Goal: Task Accomplishment & Management: Complete application form

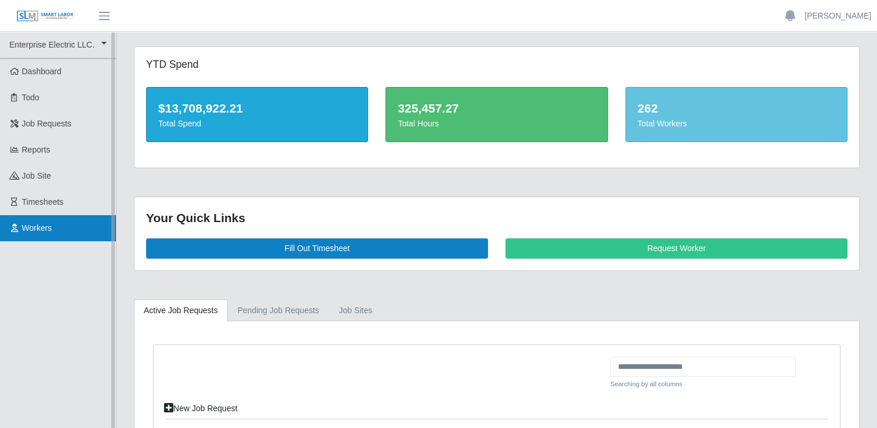
click at [66, 226] on link "Workers" at bounding box center [58, 228] width 116 height 26
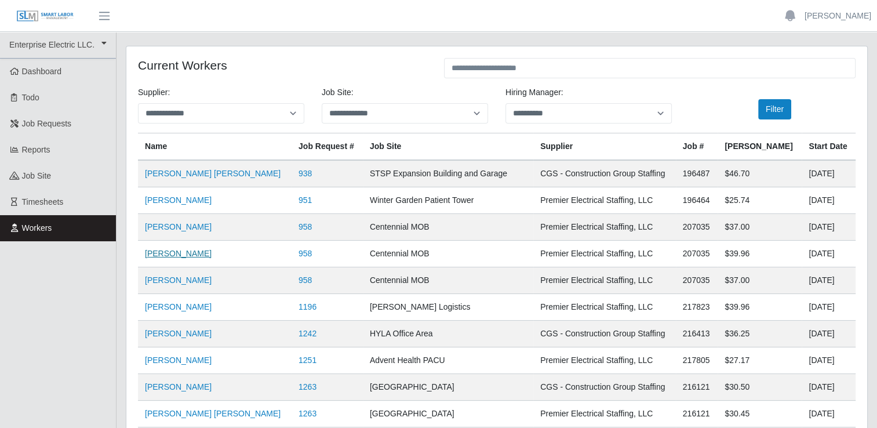
click at [178, 254] on link "Juan Carlos" at bounding box center [178, 253] width 67 height 9
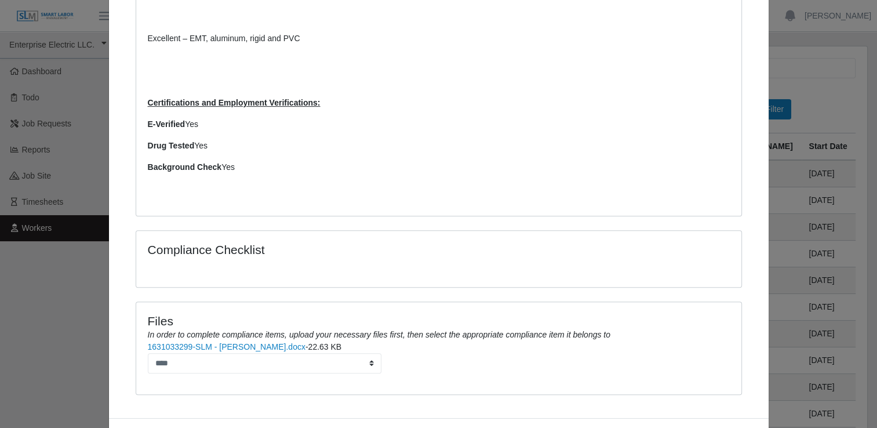
scroll to position [522, 0]
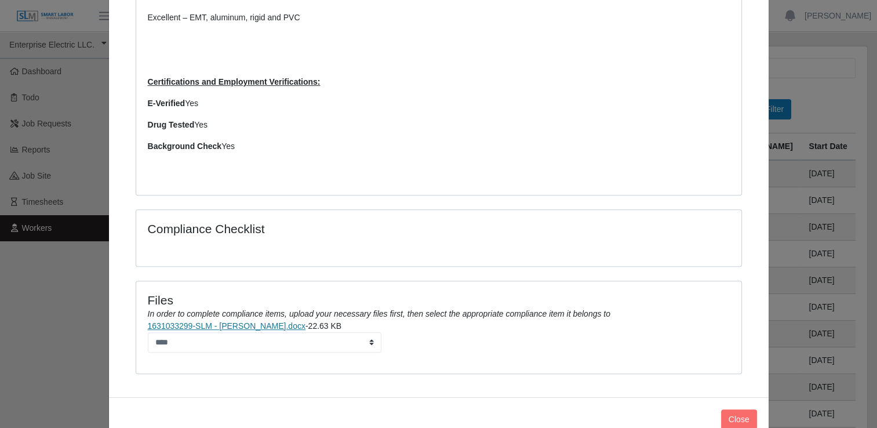
click at [244, 329] on link "1631033299-SLM - Juan C. Martinez.docx" at bounding box center [227, 325] width 158 height 9
click at [738, 409] on button "Close" at bounding box center [739, 419] width 36 height 20
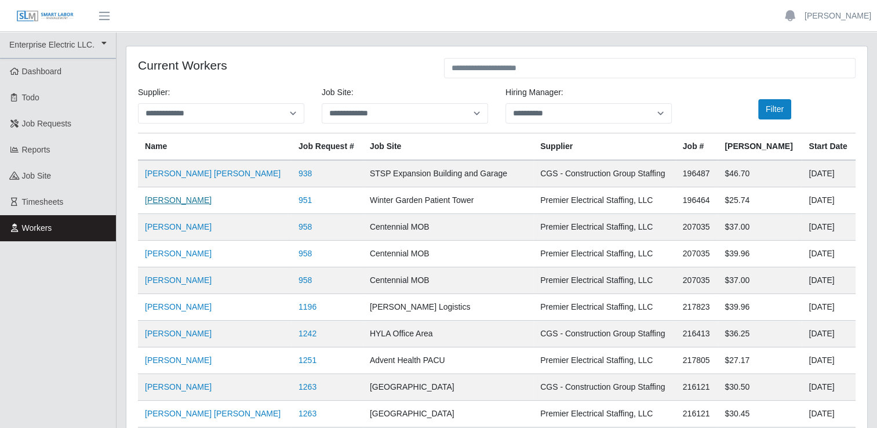
click at [183, 200] on link "Nicholas Rosado" at bounding box center [178, 199] width 67 height 9
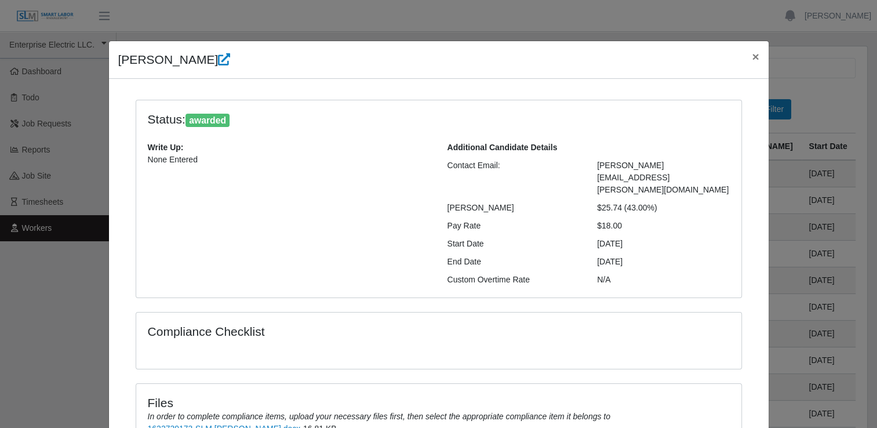
scroll to position [107, 0]
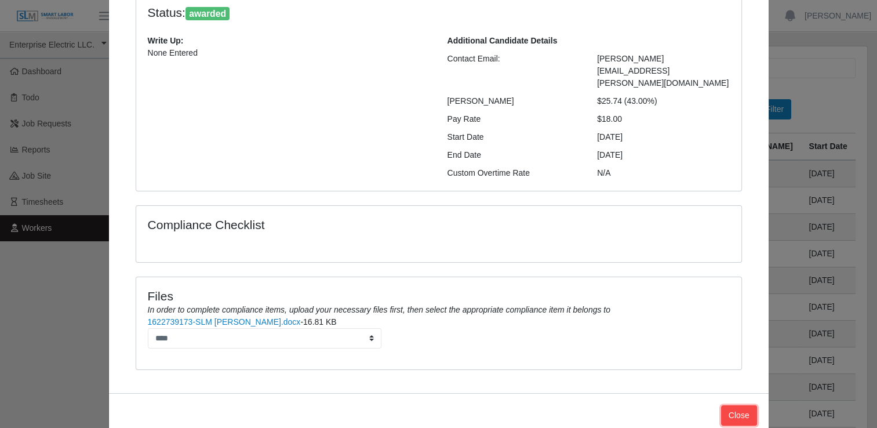
click at [728, 405] on button "Close" at bounding box center [739, 415] width 36 height 20
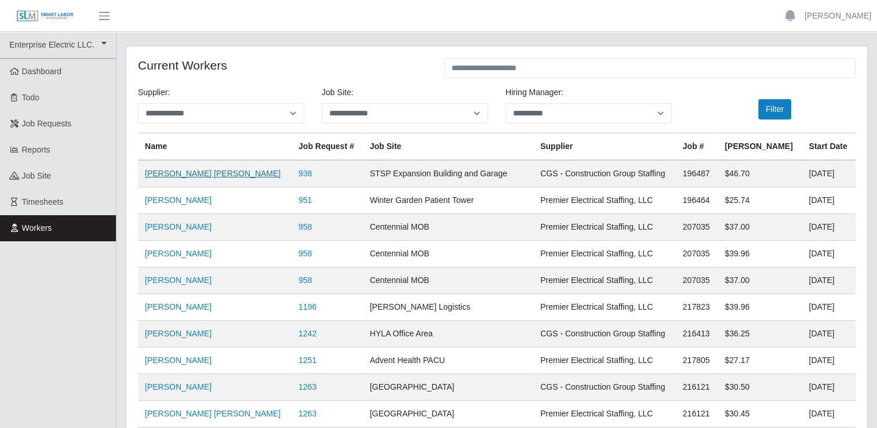
click at [176, 175] on link "David Rojas Ortiz" at bounding box center [213, 173] width 136 height 9
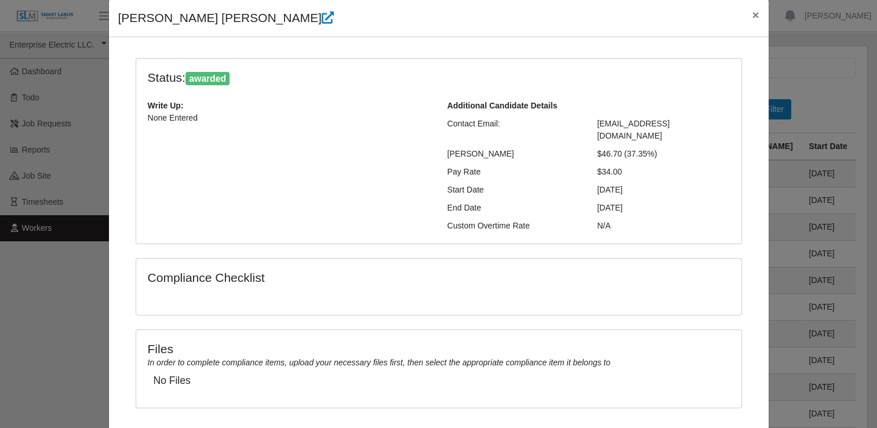
scroll to position [0, 0]
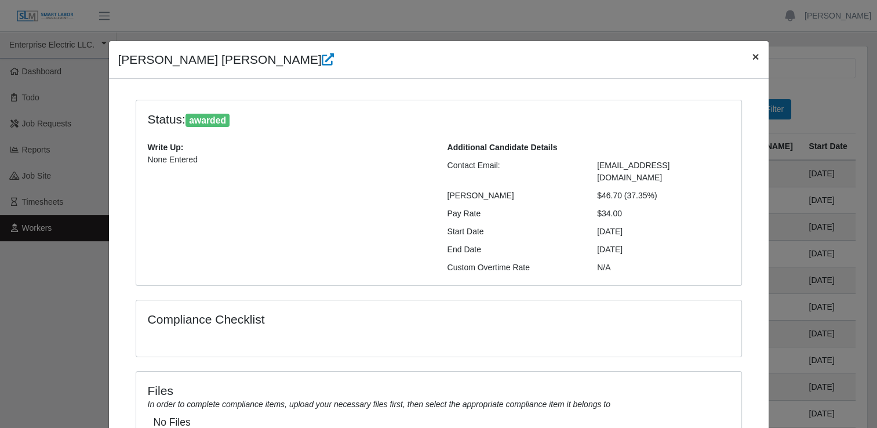
click at [752, 57] on span "×" at bounding box center [755, 56] width 7 height 13
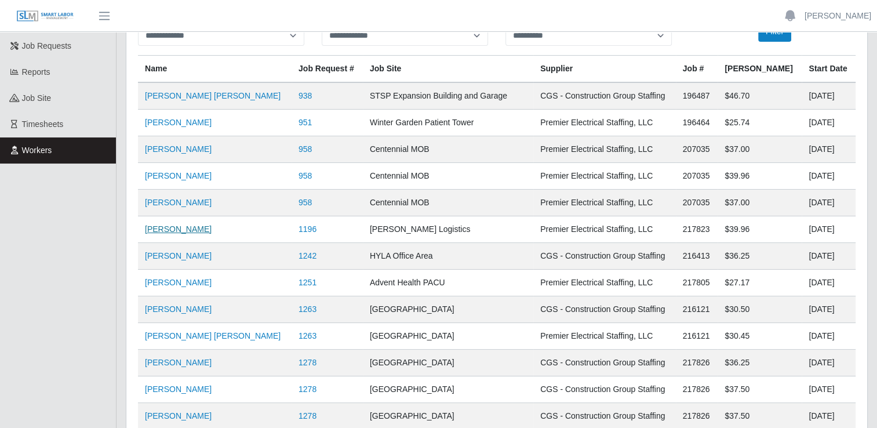
scroll to position [58, 0]
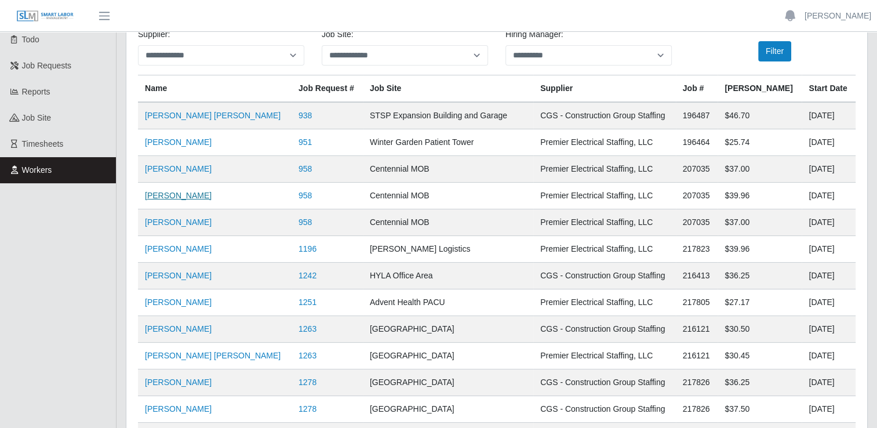
click at [170, 196] on link "Juan Carlos" at bounding box center [178, 195] width 67 height 9
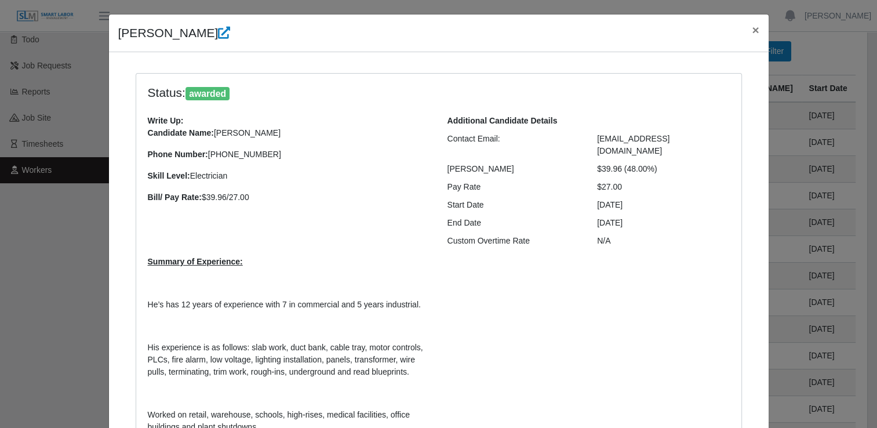
scroll to position [0, 0]
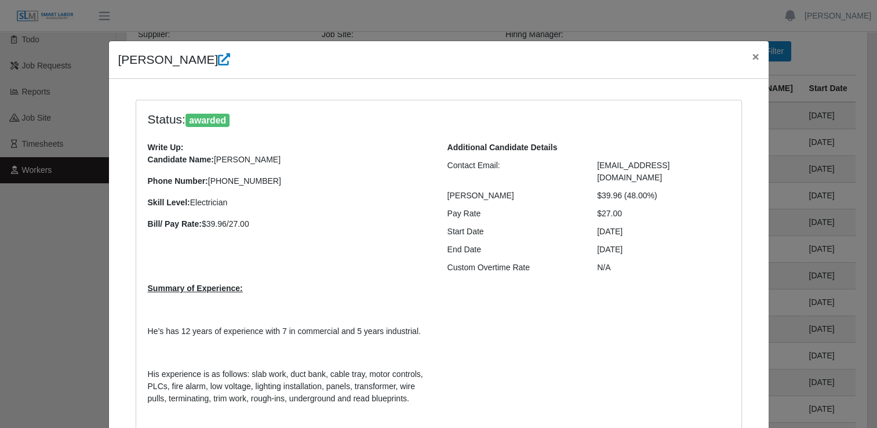
click at [844, 57] on div "Juan Carlos × Status: awarded Write Up: Candidate Name: Juan C. Martinez Phone …" at bounding box center [438, 214] width 877 height 428
click at [752, 59] on span "×" at bounding box center [755, 56] width 7 height 13
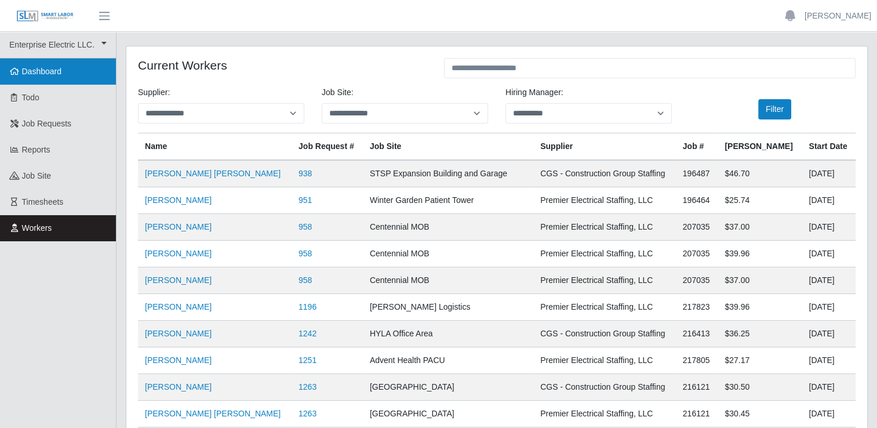
click at [43, 67] on span "Dashboard" at bounding box center [42, 71] width 40 height 9
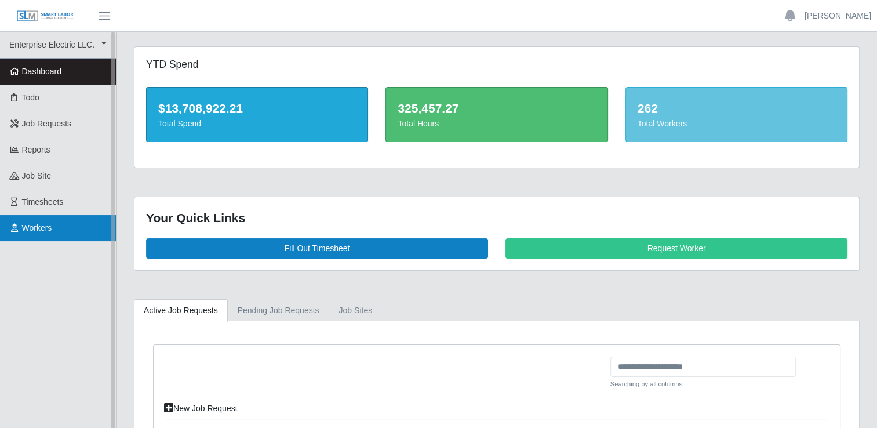
click at [66, 225] on link "Workers" at bounding box center [58, 228] width 116 height 26
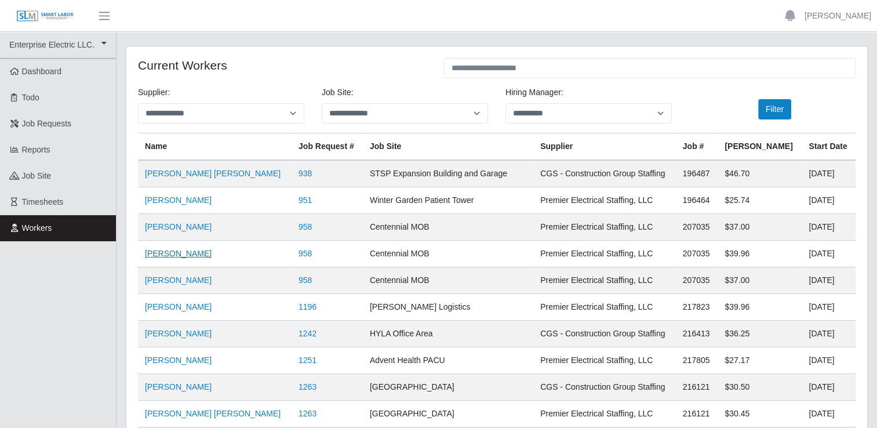
click at [172, 255] on link "Juan Carlos" at bounding box center [178, 253] width 67 height 9
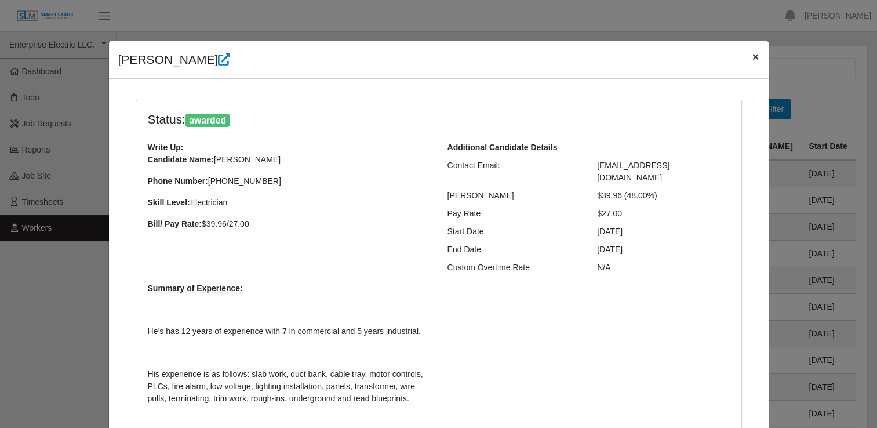
click at [752, 56] on span "×" at bounding box center [755, 56] width 7 height 13
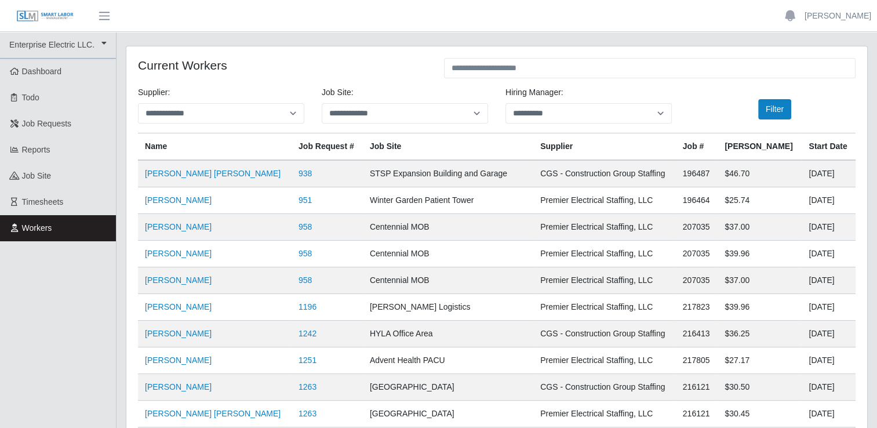
click at [492, 22] on header "Reed Collins Account Settings Logout" at bounding box center [438, 16] width 877 height 32
click at [75, 71] on link "Dashboard" at bounding box center [58, 72] width 116 height 26
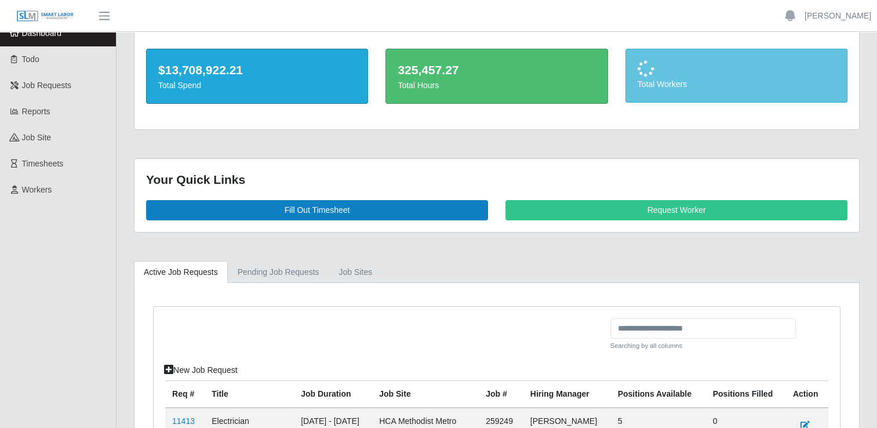
scroll to position [58, 0]
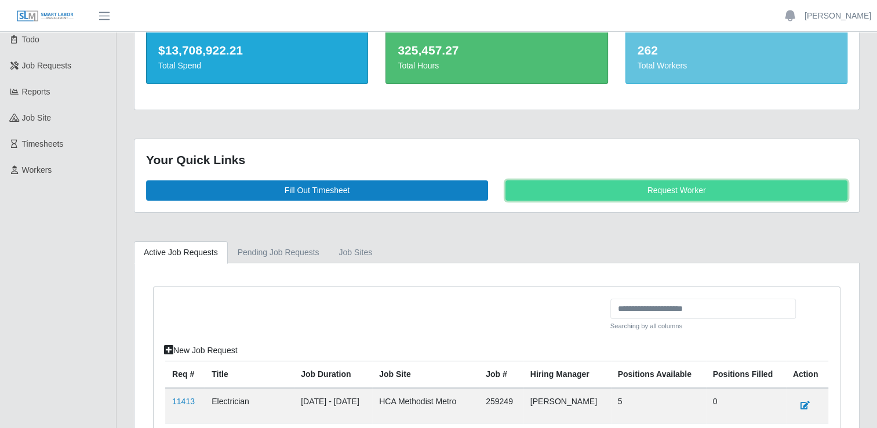
click at [625, 193] on link "Request Worker" at bounding box center [677, 190] width 342 height 20
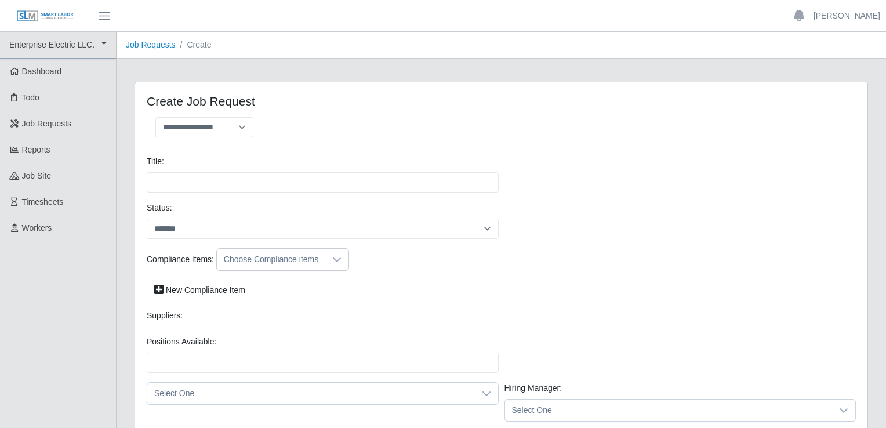
select select
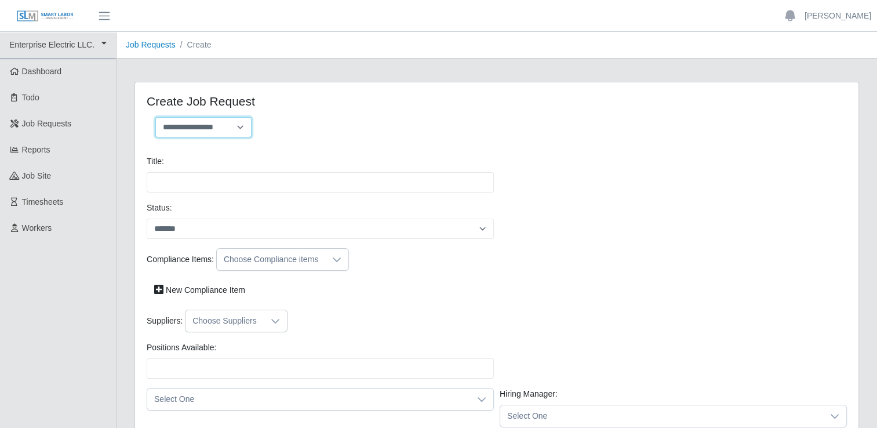
click at [242, 129] on select "**********" at bounding box center [203, 127] width 96 height 20
select select "**********"
click at [155, 117] on select "**********" at bounding box center [203, 127] width 96 height 20
type input "**********"
type input "*"
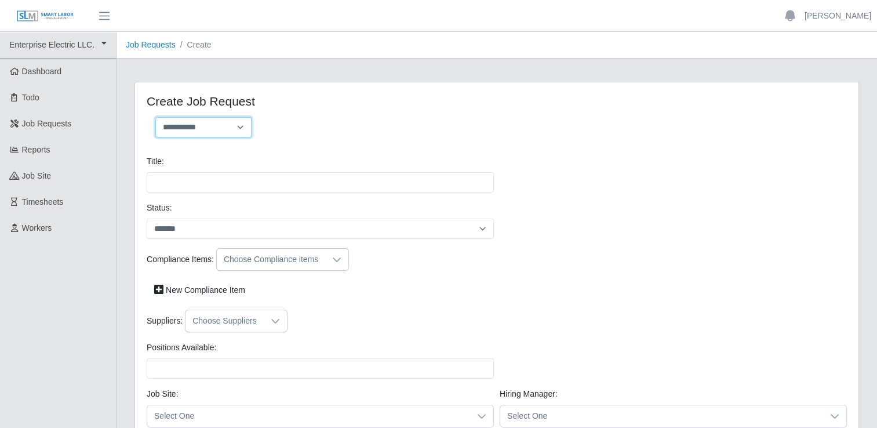
type input "*"
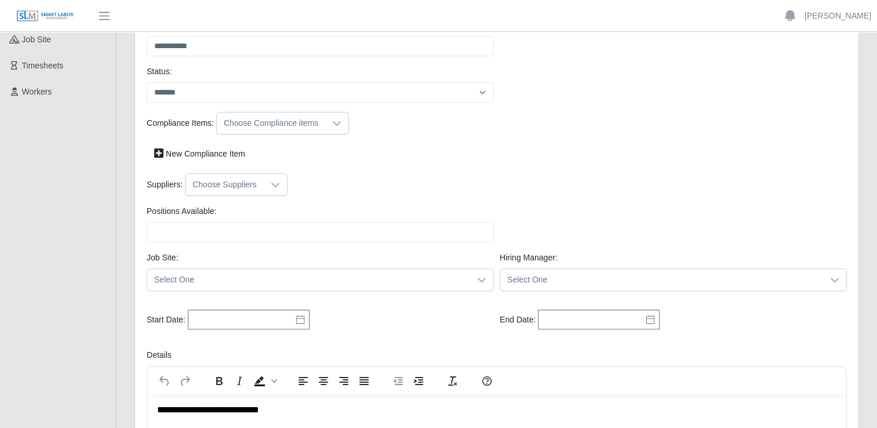
scroll to position [116, 0]
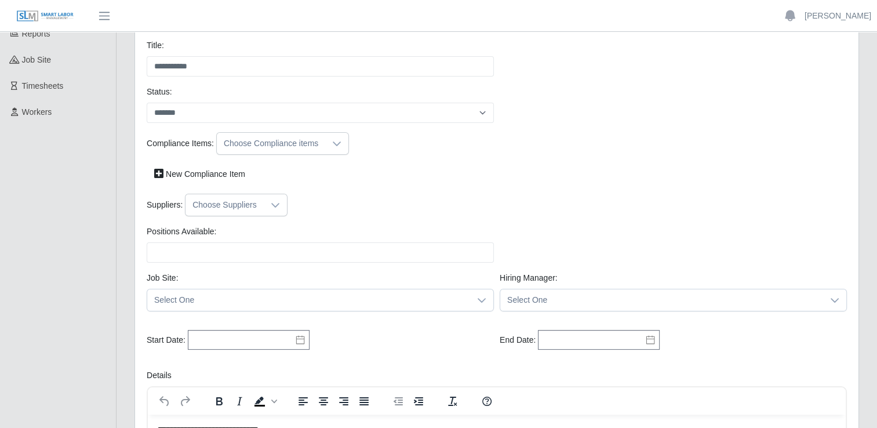
click at [331, 154] on div "Choose Compliance items" at bounding box center [282, 143] width 133 height 23
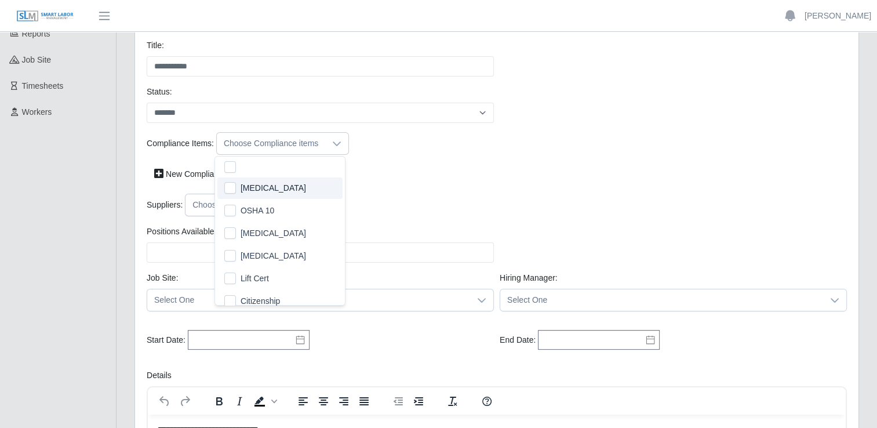
click at [286, 185] on li "[MEDICAL_DATA]" at bounding box center [279, 187] width 125 height 21
click at [283, 203] on li "OSHA 10" at bounding box center [279, 210] width 125 height 21
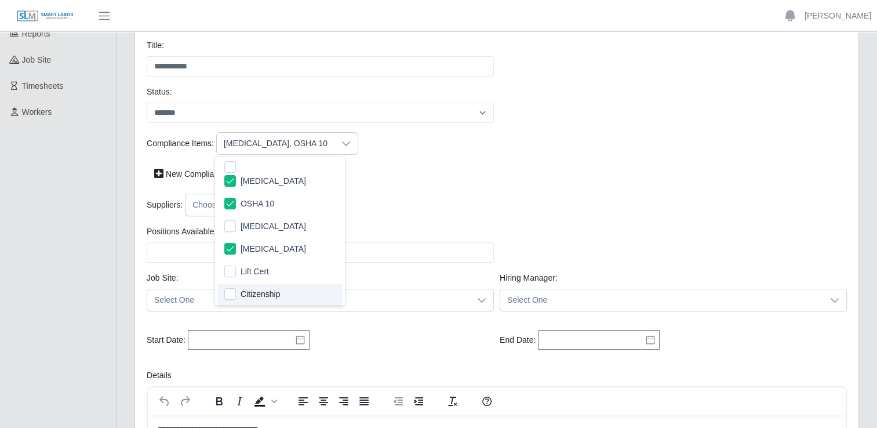
click at [267, 288] on span "Citizenship" at bounding box center [260, 294] width 39 height 12
click at [399, 195] on div "Suppliers: Choose Suppliers" at bounding box center [497, 205] width 706 height 23
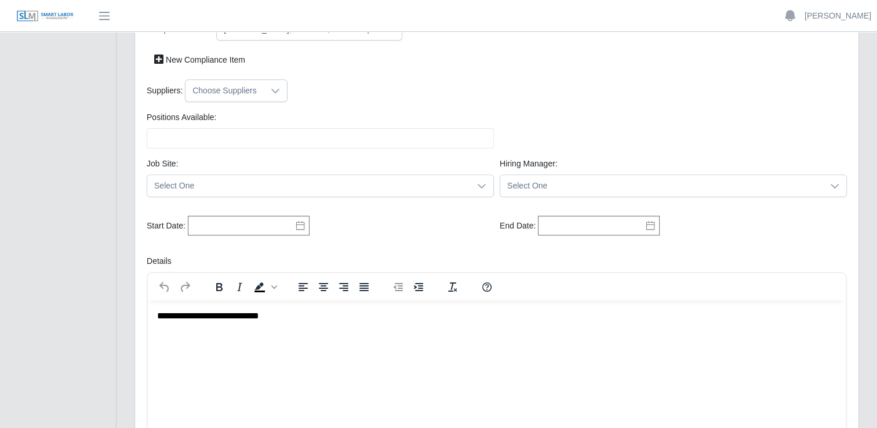
scroll to position [232, 0]
click at [264, 89] on div at bounding box center [275, 88] width 23 height 21
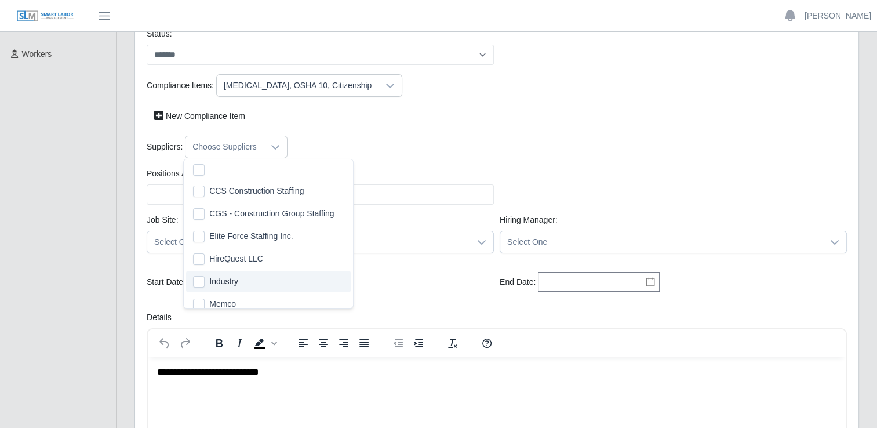
scroll to position [7, 0]
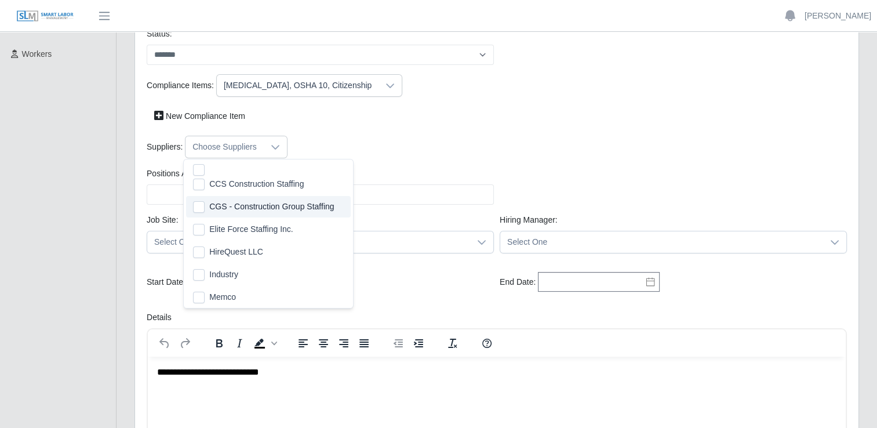
click at [401, 158] on div "Suppliers: Choose Suppliers" at bounding box center [497, 152] width 706 height 32
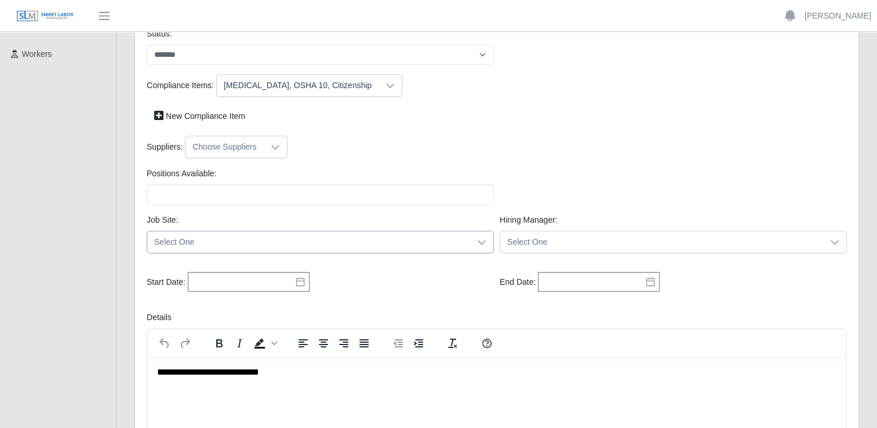
click at [323, 247] on span "Select One" at bounding box center [308, 241] width 323 height 21
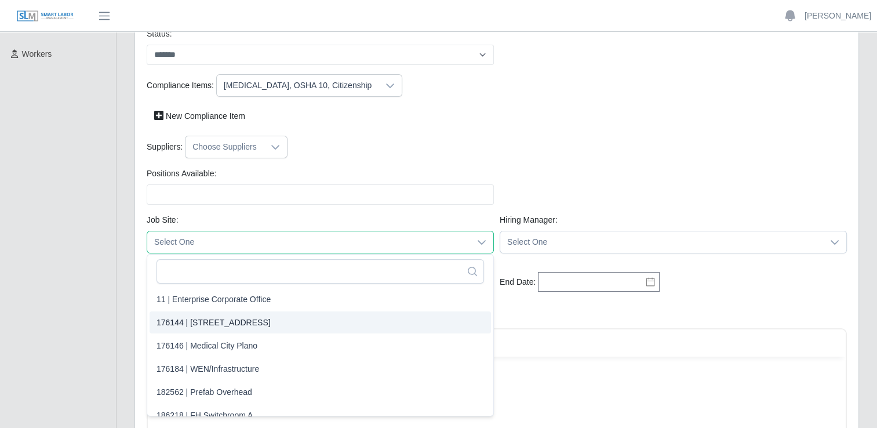
click at [474, 150] on div "Suppliers: Choose Suppliers" at bounding box center [497, 147] width 706 height 23
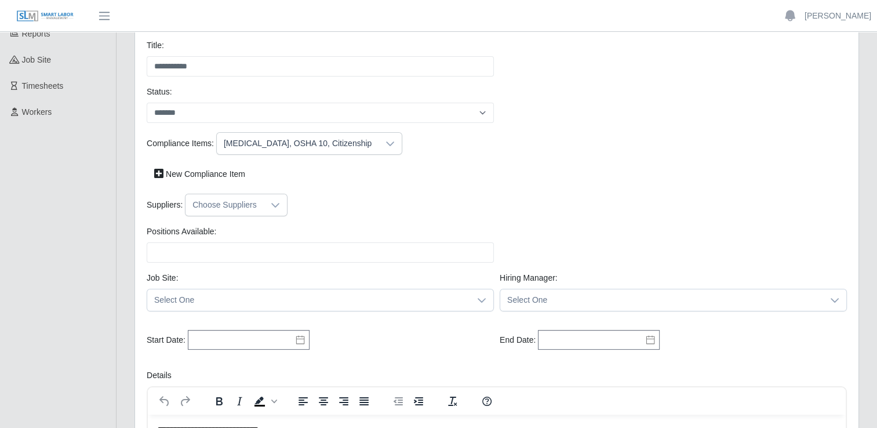
scroll to position [0, 0]
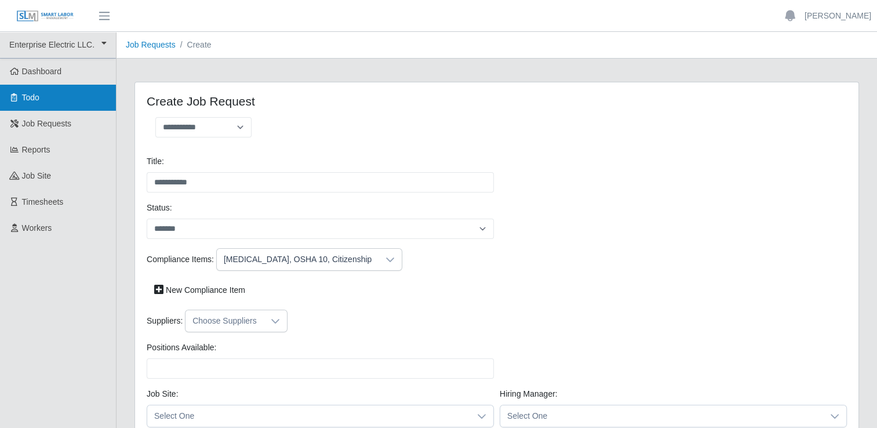
click at [66, 89] on link "Todo" at bounding box center [58, 98] width 116 height 26
